Goal: Task Accomplishment & Management: Manage account settings

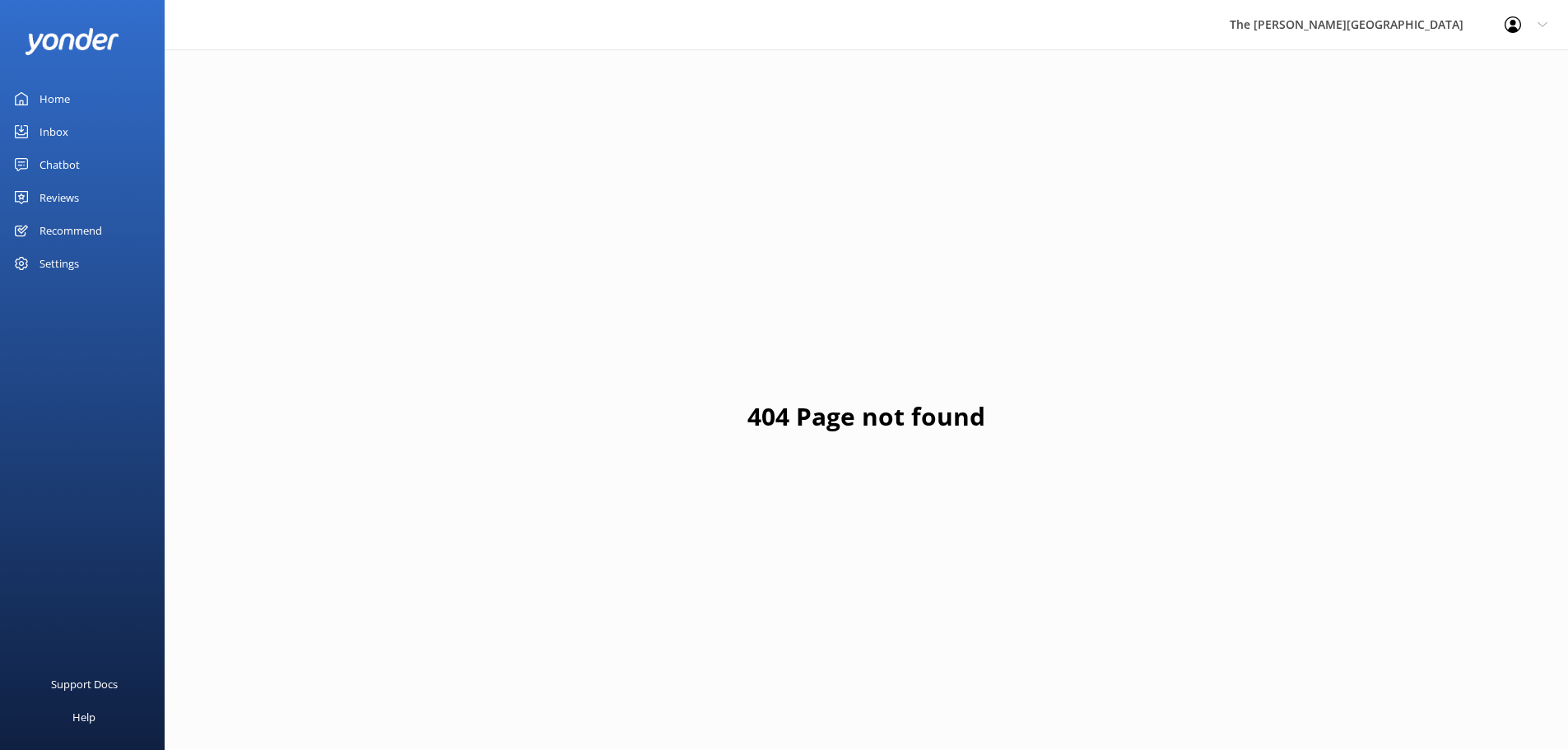
click at [64, 126] on div "Inbox" at bounding box center [54, 132] width 29 height 33
